Goal: Information Seeking & Learning: Learn about a topic

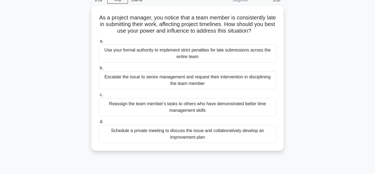
scroll to position [28, 0]
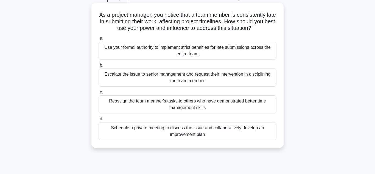
click at [197, 15] on h5 "As a project manager, you notice that a team member is consistently late in sub…" at bounding box center [187, 22] width 179 height 20
click at [184, 129] on div "Schedule a private meeting to discuss the issue and collaboratively develop an …" at bounding box center [188, 132] width 178 height 18
click at [99, 121] on input "d. Schedule a private meeting to discuss the issue and collaboratively develop …" at bounding box center [99, 120] width 0 height 4
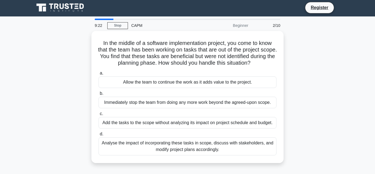
scroll to position [0, 0]
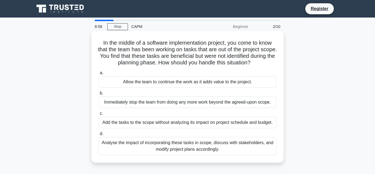
drag, startPoint x: 101, startPoint y: 41, endPoint x: 260, endPoint y: 149, distance: 191.9
click at [260, 149] on div "In the middle of a software implementation project, you come to know that the t…" at bounding box center [188, 97] width 188 height 128
copy div "a. Allow the team to continue the work as it adds value to the project. b. Imme…"
click at [119, 137] on label "d. Analyse the impact of incorporating these tasks in scope, discuss with stake…" at bounding box center [188, 143] width 178 height 25
click at [99, 136] on input "d. Analyse the impact of incorporating these tasks in scope, discuss with stake…" at bounding box center [99, 134] width 0 height 4
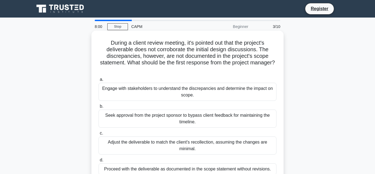
click at [117, 167] on div "Proceed with the deliverable as documented in the scope statement without revis…" at bounding box center [188, 170] width 178 height 12
click at [99, 162] on input "d. Proceed with the deliverable as documented in the scope statement without re…" at bounding box center [99, 161] width 0 height 4
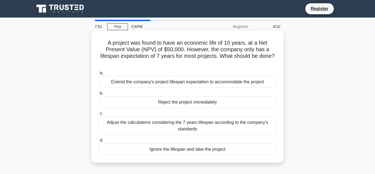
drag, startPoint x: 98, startPoint y: 40, endPoint x: 231, endPoint y: 147, distance: 171.1
click at [231, 147] on div "A project was found to have an economic life of 10 years, at a Net Present Valu…" at bounding box center [188, 97] width 188 height 128
copy div "a. Extend the company's project lifespan expectation to accommodate the project…"
click at [127, 104] on div "a. Extend the company's project lifespan expectation to accommodate the project…" at bounding box center [187, 113] width 185 height 88
click at [126, 117] on div "Adjust the calculations considering the 7 years lifespan according to the compa…" at bounding box center [188, 126] width 178 height 18
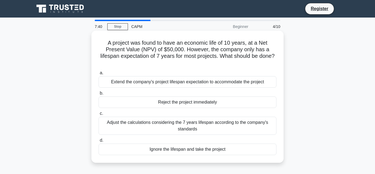
click at [99, 116] on input "c. Adjust the calculations considering the 7 years lifespan according to the co…" at bounding box center [99, 114] width 0 height 4
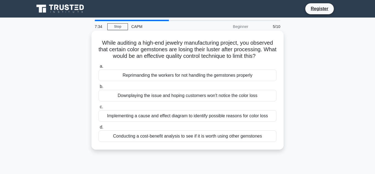
drag, startPoint x: 99, startPoint y: 40, endPoint x: 264, endPoint y: 145, distance: 195.9
click at [264, 145] on div "While auditing a high-end jewelry manufacturing project, you observed that cert…" at bounding box center [188, 90] width 188 height 115
copy div "a. Reprimanding the workers for not handling the gemstones properly b. Downplay…"
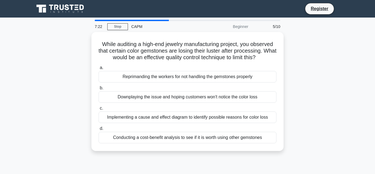
click at [79, 96] on div "While auditing a high-end jewelry manufacturing project, you observed that cert…" at bounding box center [187, 95] width 313 height 126
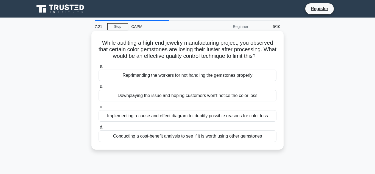
click at [126, 118] on div "Implementing a cause and effect diagram to identify possible reasons for color …" at bounding box center [188, 116] width 178 height 12
click at [99, 109] on input "c. Implementing a cause and effect diagram to identify possible reasons for col…" at bounding box center [99, 108] width 0 height 4
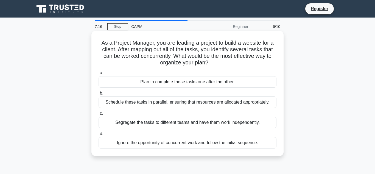
drag, startPoint x: 101, startPoint y: 44, endPoint x: 262, endPoint y: 153, distance: 195.3
click at [262, 153] on div "As a Project Manager, you are leading a project to build a website for a client…" at bounding box center [188, 93] width 188 height 121
copy div "a. Plan to complete these tasks one after the other. b. Schedule these tasks in…"
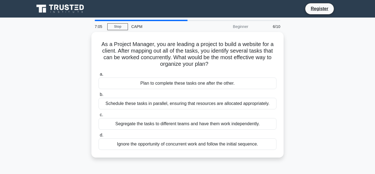
click at [62, 95] on div "As a Project Manager, you are leading a project to build a website for a client…" at bounding box center [187, 98] width 313 height 132
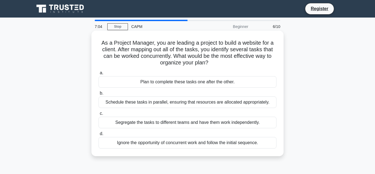
click at [136, 103] on div "Schedule these tasks in parallel, ensuring that resources are allocated appropr…" at bounding box center [188, 103] width 178 height 12
click at [99, 95] on input "b. Schedule these tasks in parallel, ensuring that resources are allocated appr…" at bounding box center [99, 94] width 0 height 4
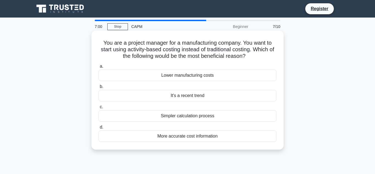
drag, startPoint x: 104, startPoint y: 42, endPoint x: 223, endPoint y: 142, distance: 155.1
click at [223, 142] on div "You are a project manager for a manufacturing company. You want to start using …" at bounding box center [188, 90] width 188 height 115
copy div "a. Lower manufacturing costs b. It's a recent trend c. Simpler calculation proc…"
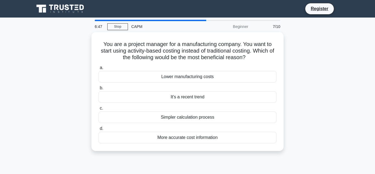
click at [71, 113] on div "You are a project manager for a manufacturing company. You want to start using …" at bounding box center [187, 95] width 313 height 126
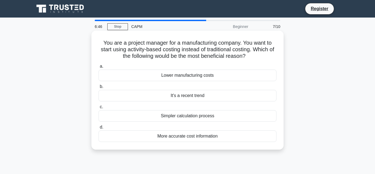
click at [131, 142] on div "More accurate cost information" at bounding box center [188, 137] width 178 height 12
click at [99, 129] on input "d. More accurate cost information" at bounding box center [99, 128] width 0 height 4
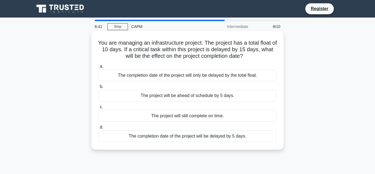
drag, startPoint x: 99, startPoint y: 41, endPoint x: 254, endPoint y: 134, distance: 180.3
click at [254, 134] on div "You are managing an infrastructure project. The project has a total float of 10…" at bounding box center [188, 90] width 188 height 115
copy div "a. The completion date of the project will only be delayed by the total float. …"
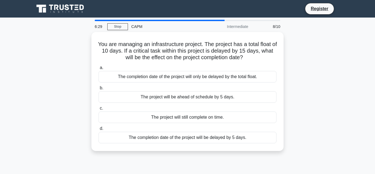
click at [52, 102] on div "You are managing an infrastructure project. The project has a total float of 10…" at bounding box center [187, 95] width 313 height 126
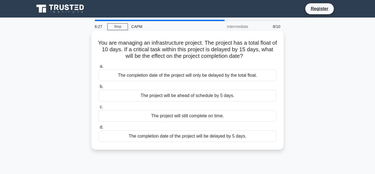
click at [135, 137] on div "The completion date of the project will be delayed by 5 days." at bounding box center [188, 137] width 178 height 12
click at [99, 129] on input "d. The completion date of the project will be delayed by 5 days." at bounding box center [99, 128] width 0 height 4
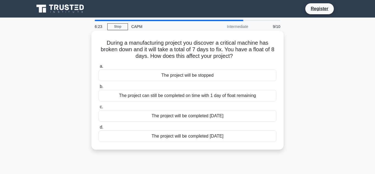
drag, startPoint x: 103, startPoint y: 36, endPoint x: 228, endPoint y: 136, distance: 160.1
click at [228, 136] on div "During a manufacturing project you discover a critical machine has broken down …" at bounding box center [188, 90] width 188 height 115
copy div "a. The project will be stopped b. The project can still be completed on time wi…"
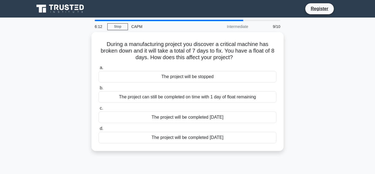
click at [55, 94] on div "During a manufacturing project you discover a critical machine has broken down …" at bounding box center [187, 95] width 313 height 126
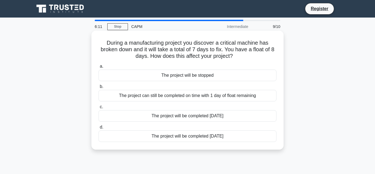
click at [136, 100] on div "The project can still be completed on time with 1 day of float remaining" at bounding box center [188, 96] width 178 height 12
click at [99, 89] on input "b. The project can still be completed on time with 1 day of float remaining" at bounding box center [99, 87] width 0 height 4
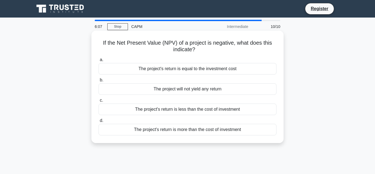
drag, startPoint x: 105, startPoint y: 41, endPoint x: 247, endPoint y: 133, distance: 169.9
click at [247, 133] on div "If the Net Present Value (NPV) of a project is negative, what does this indicat…" at bounding box center [188, 87] width 188 height 108
copy div "a. The project's return is equal to the investment cost b. The project will not…"
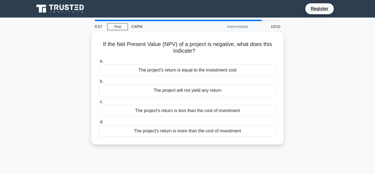
click at [75, 99] on div "If the Net Present Value (NPV) of a project is negative, what does this indicat…" at bounding box center [187, 91] width 313 height 119
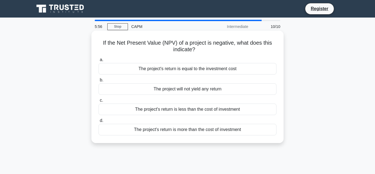
click at [154, 113] on div "The project's return is less than the cost of investment" at bounding box center [188, 110] width 178 height 12
click at [99, 102] on input "c. The project's return is less than the cost of investment" at bounding box center [99, 101] width 0 height 4
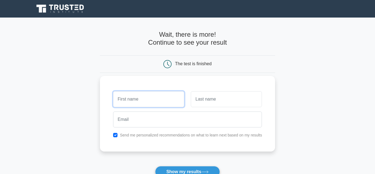
click at [134, 104] on input "text" at bounding box center [148, 100] width 71 height 16
type input "ALIYU"
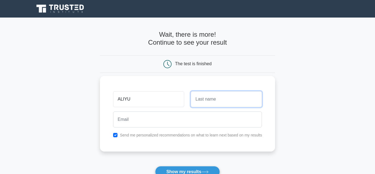
click at [198, 101] on input "text" at bounding box center [226, 100] width 71 height 16
type input "AHMAD"
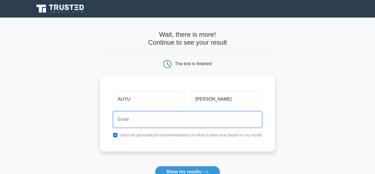
click at [133, 121] on input "email" at bounding box center [187, 120] width 149 height 16
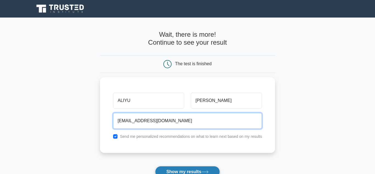
type input "aliyuahmad547@gmail.com"
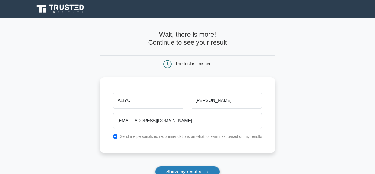
click at [181, 171] on button "Show my results" at bounding box center [187, 173] width 65 height 12
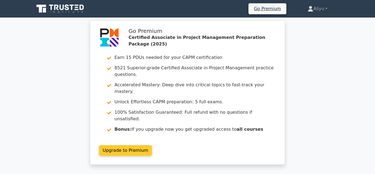
click at [127, 146] on link "Upgrade to Premium" at bounding box center [125, 151] width 53 height 10
